Goal: Information Seeking & Learning: Learn about a topic

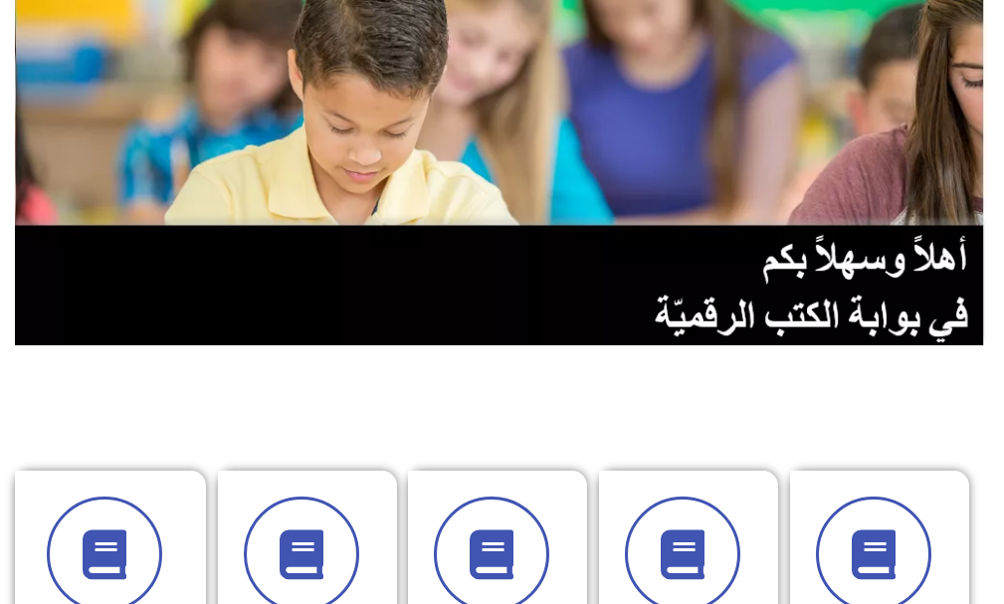
scroll to position [299, 0]
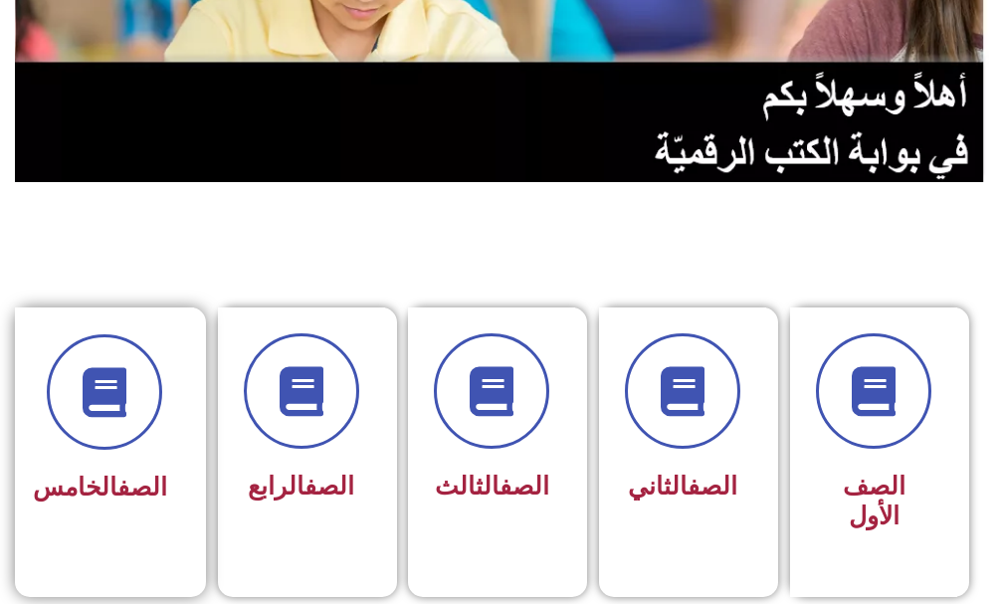
click at [131, 477] on link "الصف" at bounding box center [142, 487] width 50 height 29
click at [132, 472] on div "الصف الخامس" at bounding box center [104, 489] width 125 height 48
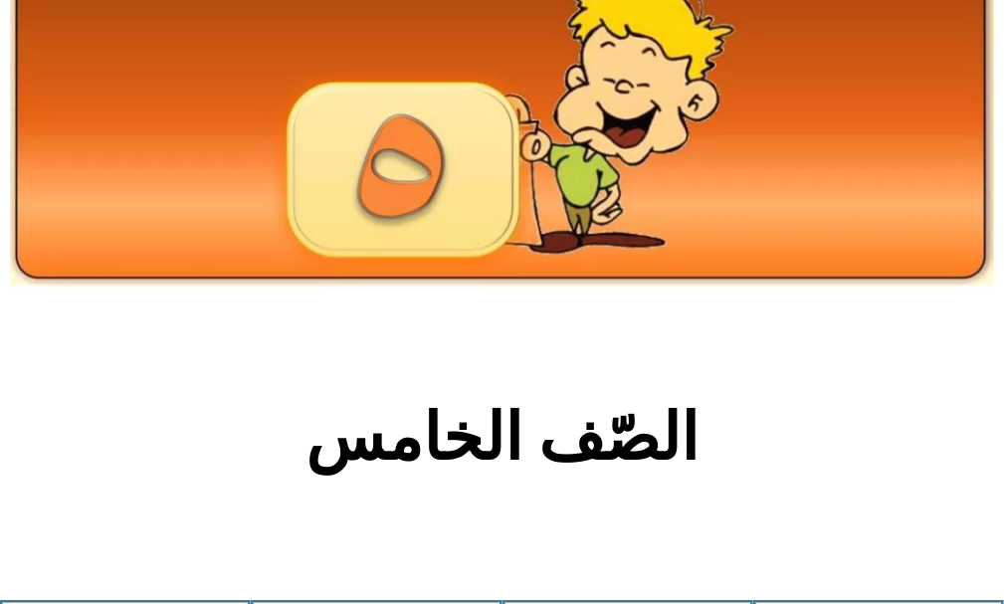
scroll to position [199, 0]
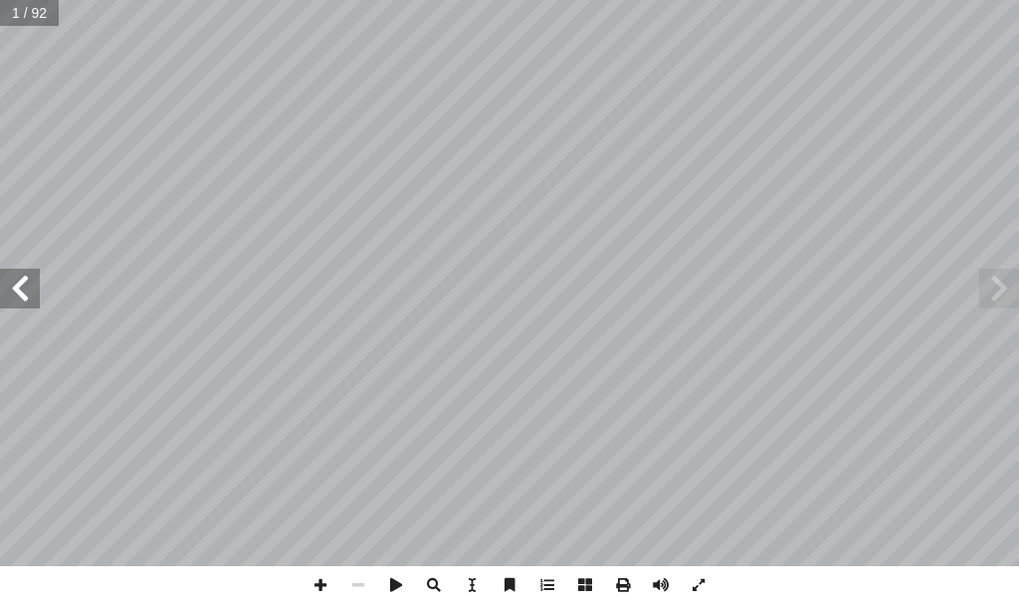
click at [32, 284] on span at bounding box center [20, 289] width 40 height 40
click at [32, 283] on span at bounding box center [20, 289] width 40 height 40
drag, startPoint x: 32, startPoint y: 283, endPoint x: 14, endPoint y: 300, distance: 24.6
click at [15, 299] on span at bounding box center [20, 289] width 40 height 40
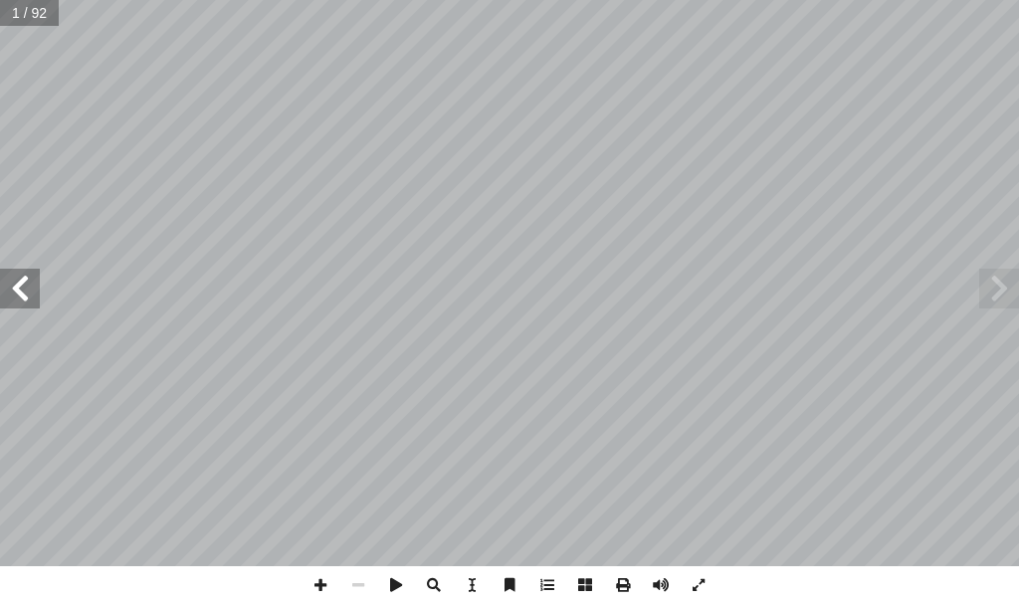
click at [14, 300] on span at bounding box center [20, 289] width 40 height 40
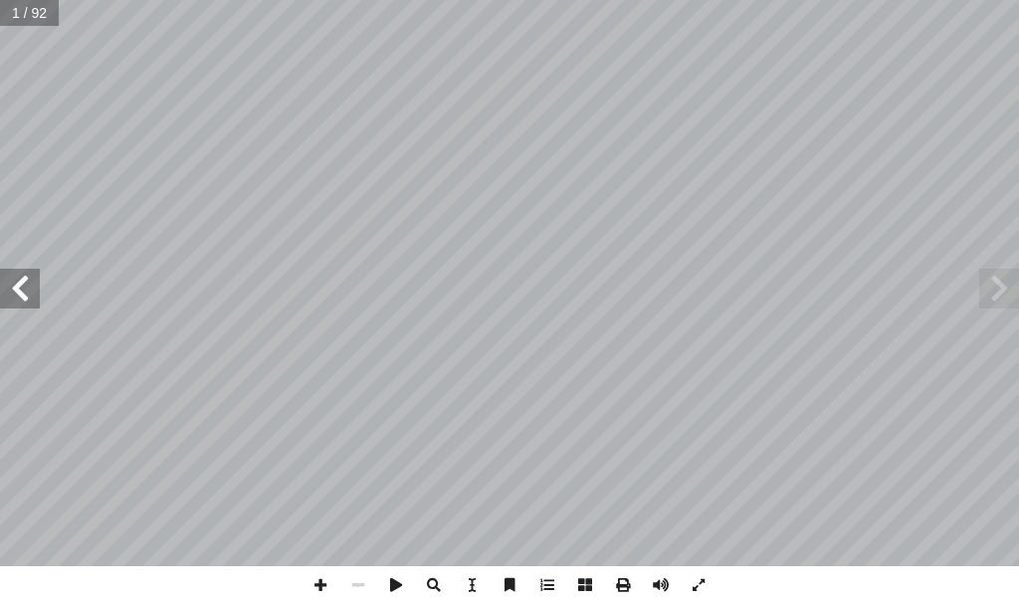
click at [14, 300] on span at bounding box center [20, 289] width 40 height 40
click at [13, 288] on span at bounding box center [20, 289] width 40 height 40
click at [6, 286] on span at bounding box center [20, 289] width 40 height 40
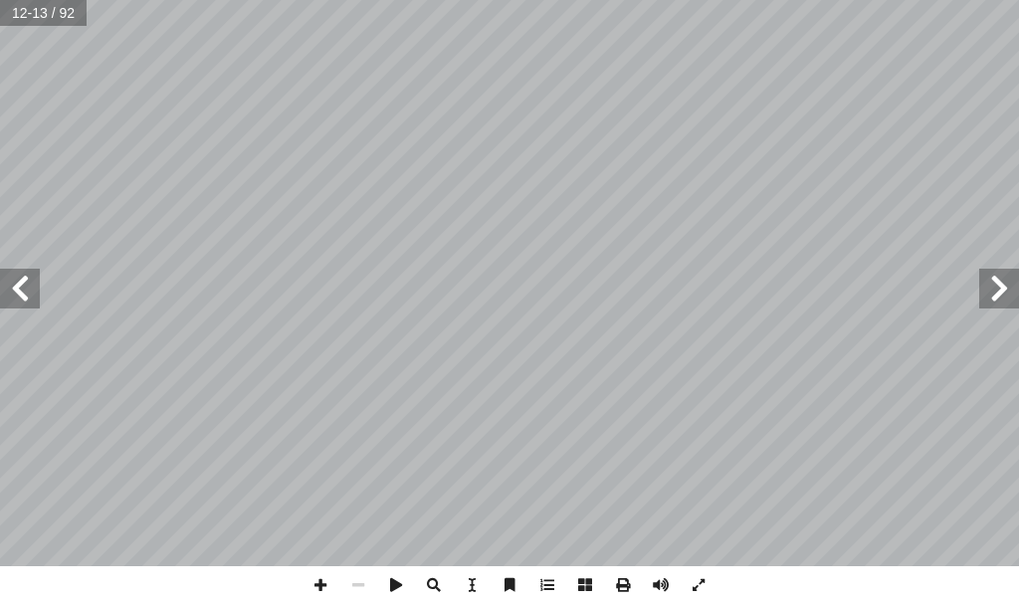
click at [6, 286] on span at bounding box center [20, 289] width 40 height 40
drag, startPoint x: 6, startPoint y: 286, endPoint x: 30, endPoint y: 292, distance: 24.6
click at [10, 286] on span at bounding box center [20, 289] width 40 height 40
click at [314, 568] on span at bounding box center [321, 585] width 38 height 38
click at [53, 0] on html "الصفحة الرئيسية الصف الأول الصف الثاني الصف الثالث الصف الرابع الصف الخامس الصف…" at bounding box center [509, 67] width 1019 height 134
